Goal: Information Seeking & Learning: Learn about a topic

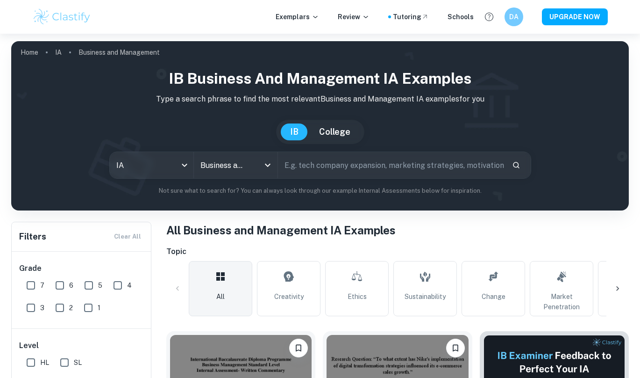
scroll to position [187, 0]
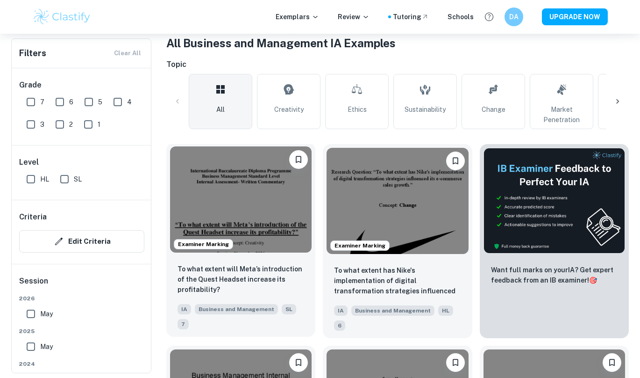
click at [237, 201] on img at bounding box center [241, 199] width 142 height 106
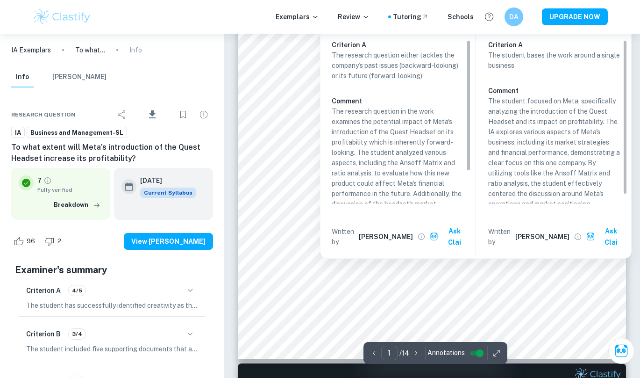
scroll to position [233, 0]
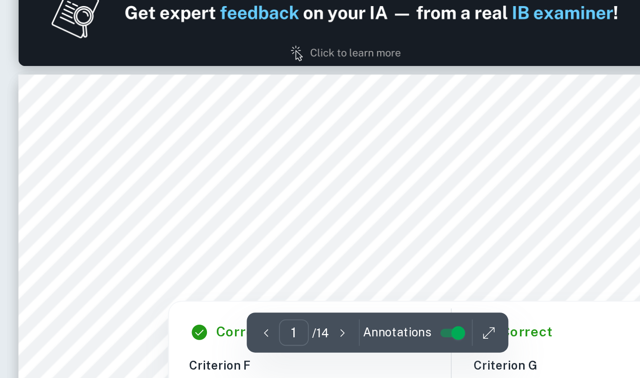
type input "2"
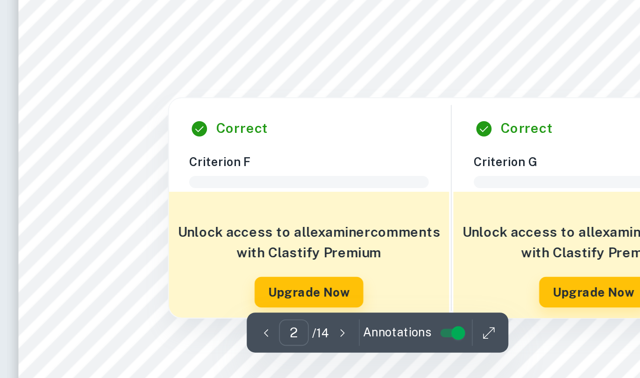
scroll to position [567, 0]
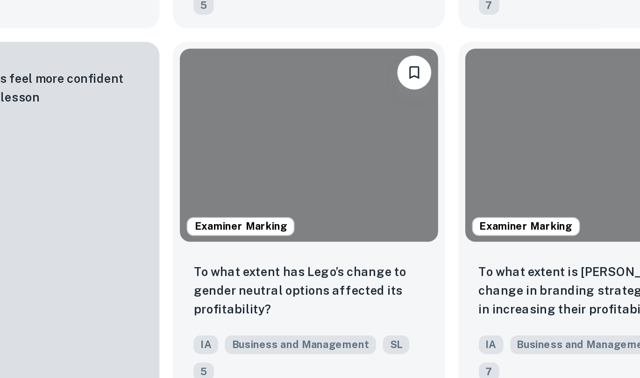
scroll to position [187, 0]
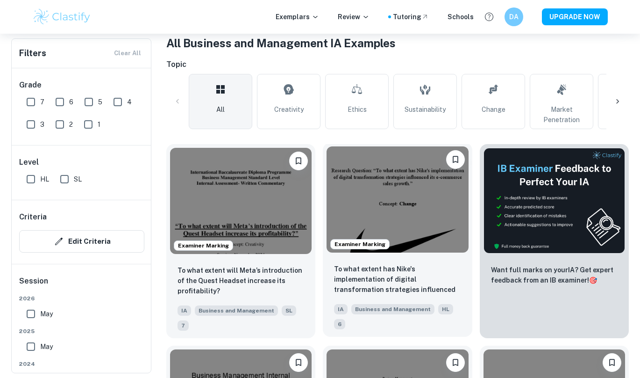
click at [418, 201] on img at bounding box center [398, 199] width 142 height 106
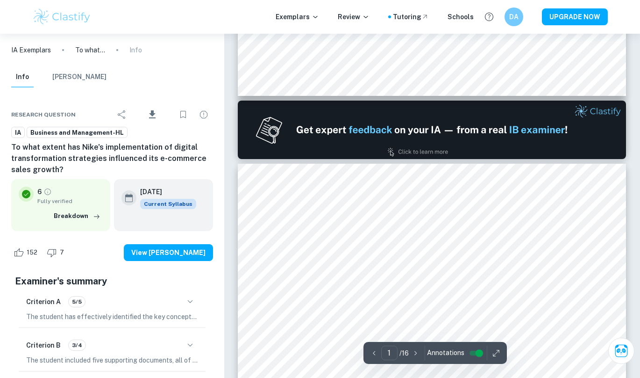
type input "2"
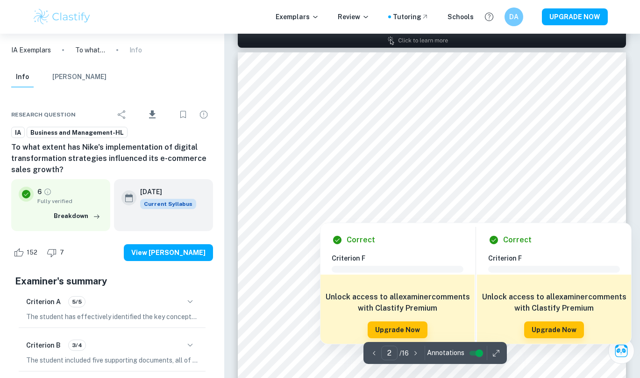
scroll to position [560, 0]
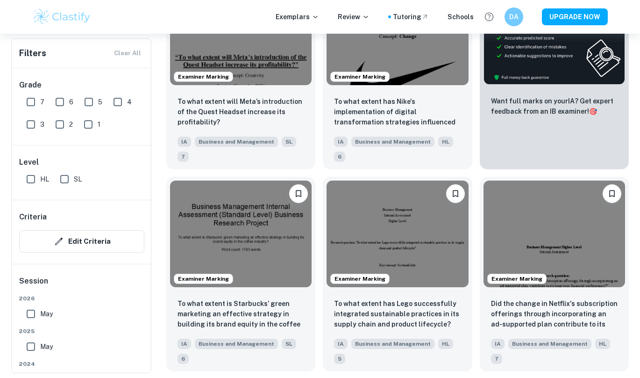
scroll to position [374, 0]
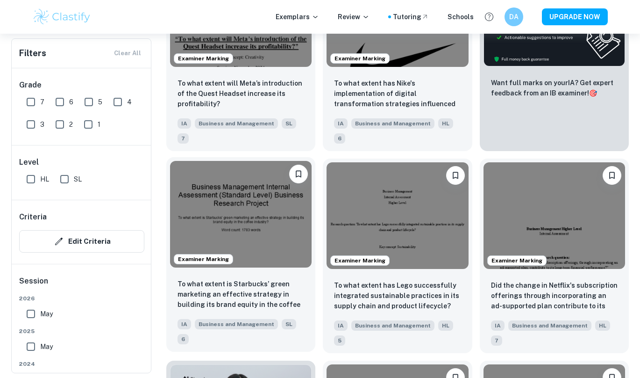
click at [242, 223] on img at bounding box center [241, 214] width 142 height 106
